Goal: Check status: Check status

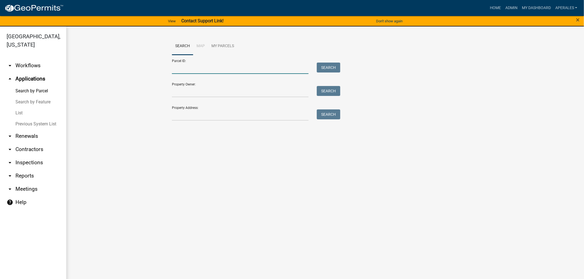
click at [246, 65] on input "Parcel ID:" at bounding box center [240, 68] width 137 height 11
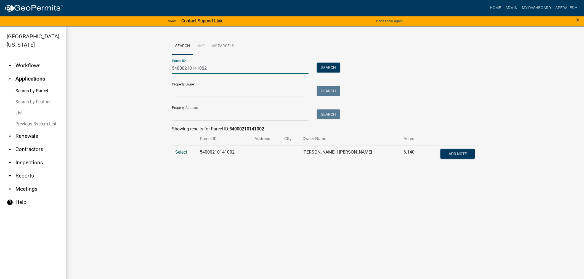
type input "54000210141002"
click at [177, 150] on span "Select" at bounding box center [181, 151] width 12 height 5
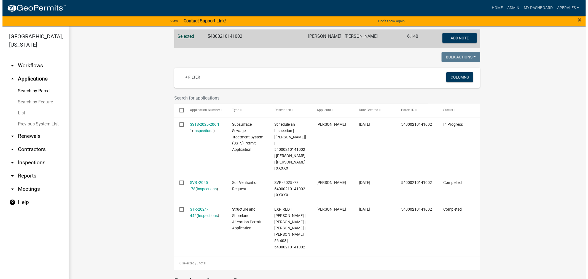
scroll to position [122, 0]
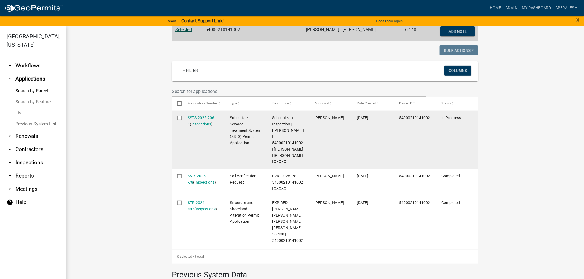
click at [203, 115] on div "SSTS-2025-206 1 1 ( Inspections )" at bounding box center [204, 121] width 32 height 13
click at [192, 118] on link "SSTS-2025-206 1 1" at bounding box center [203, 121] width 30 height 11
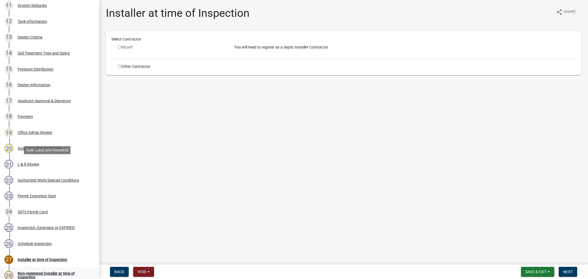
scroll to position [363, 0]
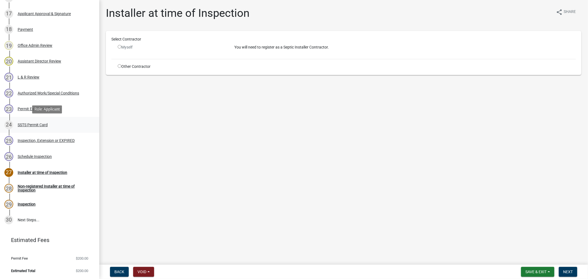
click at [26, 126] on div "24 SSTS Permit Card" at bounding box center [47, 125] width 86 height 9
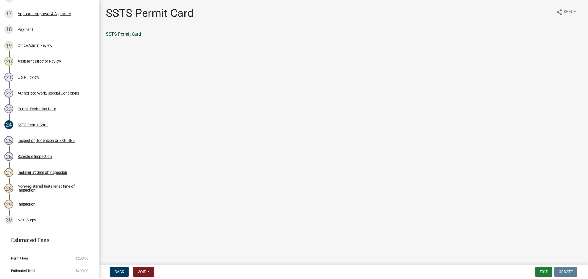
click at [119, 35] on link "SSTS Permit Card" at bounding box center [123, 33] width 35 height 5
click at [112, 34] on link "SSTS Permit Card" at bounding box center [123, 33] width 35 height 5
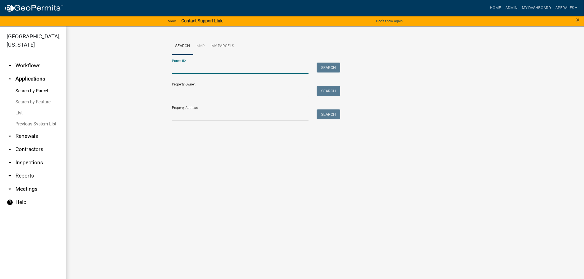
click at [197, 73] on input "Parcel ID:" at bounding box center [240, 68] width 137 height 11
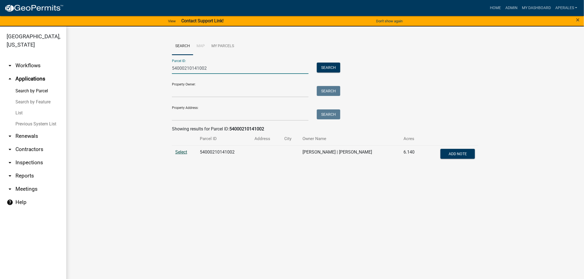
type input "54000210141002"
click at [181, 153] on span "Select" at bounding box center [181, 151] width 12 height 5
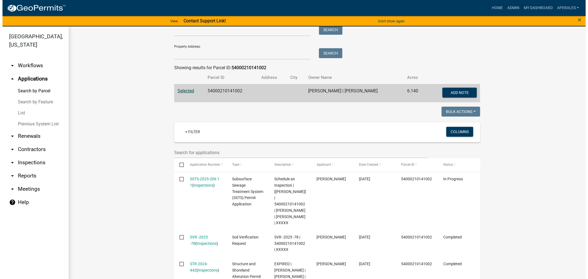
scroll to position [92, 0]
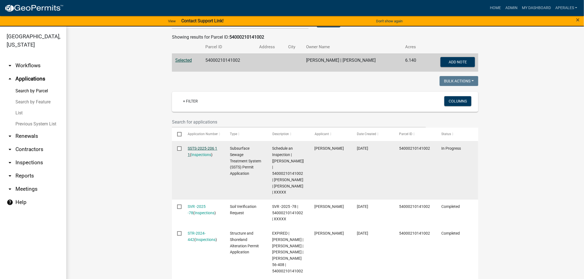
click at [204, 147] on link "SSTS-2025-206 1 1" at bounding box center [203, 151] width 30 height 11
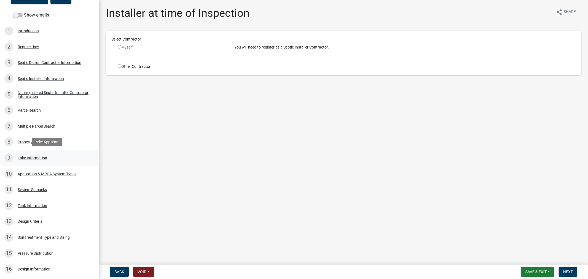
scroll to position [92, 0]
click at [30, 266] on div "16 Design Information" at bounding box center [47, 268] width 86 height 9
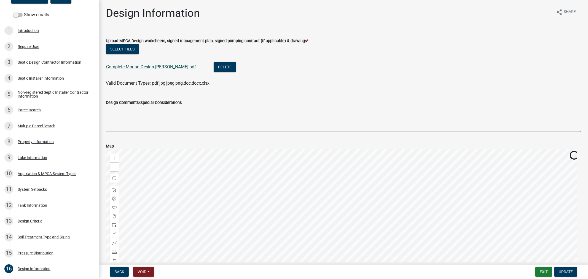
click at [113, 69] on link "Complete Mound Design Ecker.pdf" at bounding box center [151, 66] width 90 height 5
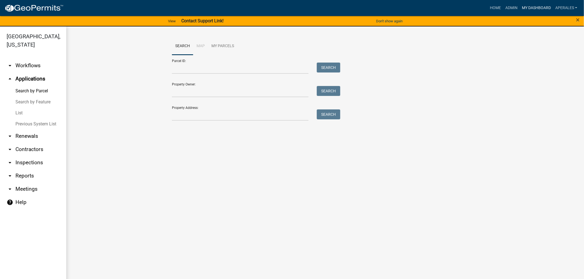
click at [545, 7] on link "My Dashboard" at bounding box center [535, 8] width 33 height 10
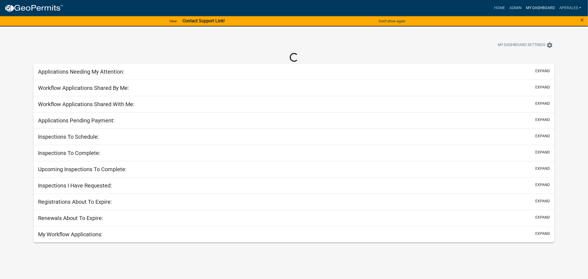
select select "3: 100"
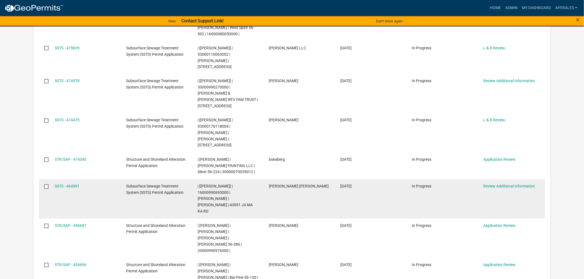
scroll to position [337, 0]
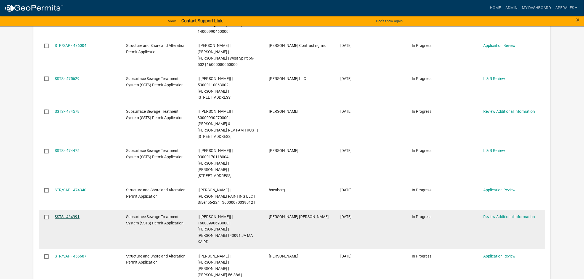
click at [70, 215] on link "SSTS - 464991" at bounding box center [67, 217] width 25 height 4
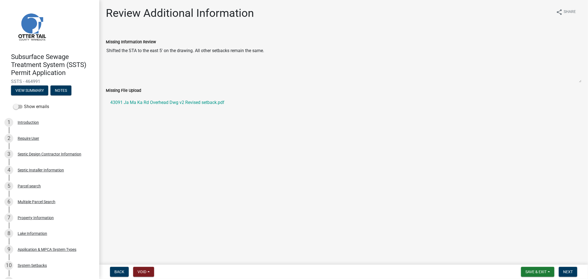
drag, startPoint x: 439, startPoint y: 181, endPoint x: 433, endPoint y: 181, distance: 5.5
click at [439, 181] on main "Review Additional Information share Share Missing Information Review Shifted th…" at bounding box center [343, 131] width 489 height 263
